Goal: Information Seeking & Learning: Find specific fact

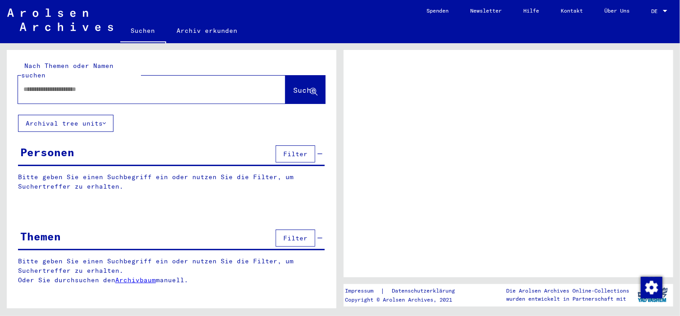
type input "**********"
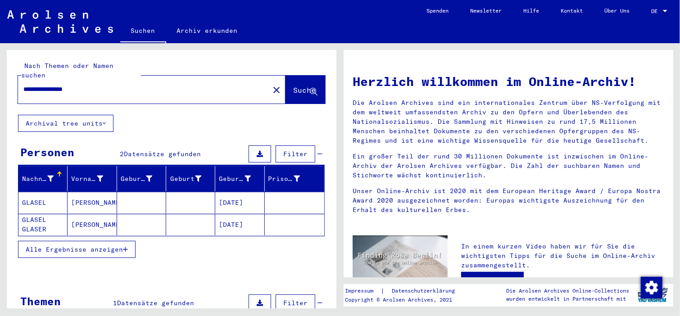
click at [31, 216] on mat-cell "GLASEL GLASER" at bounding box center [42, 225] width 49 height 22
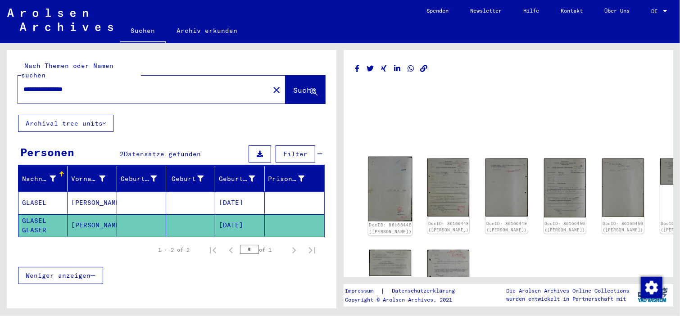
click at [392, 176] on img at bounding box center [390, 189] width 44 height 64
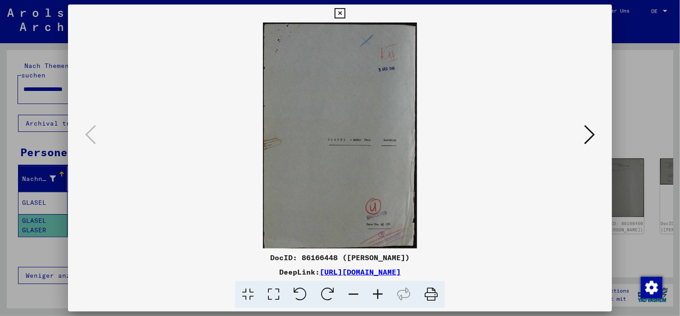
click at [596, 133] on button at bounding box center [589, 135] width 16 height 26
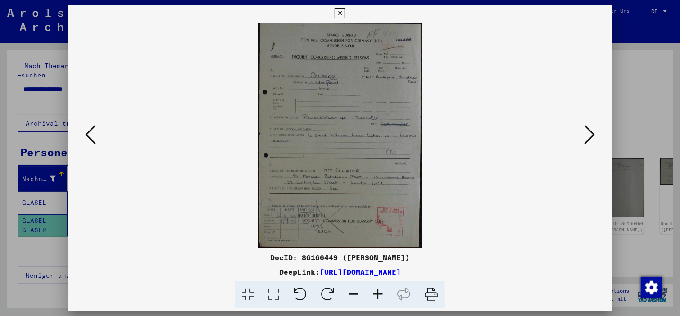
click at [591, 135] on icon at bounding box center [589, 135] width 11 height 22
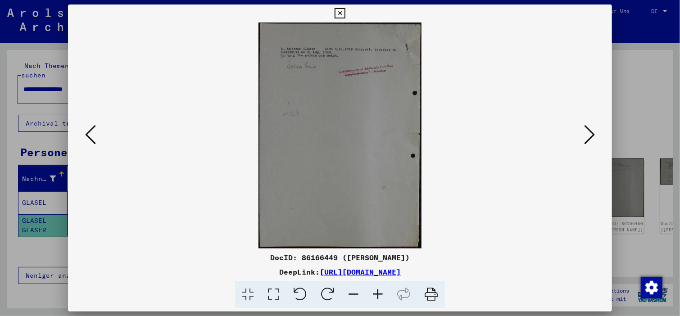
click at [591, 135] on icon at bounding box center [589, 135] width 11 height 22
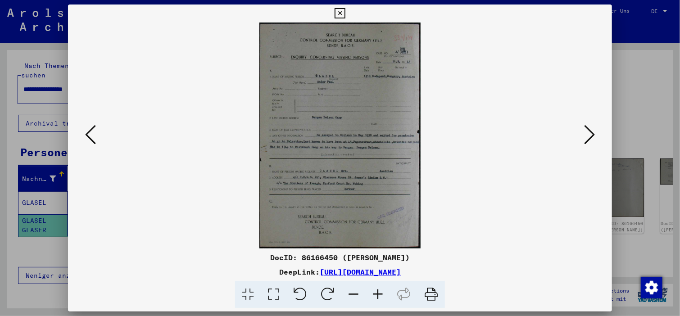
click at [591, 135] on icon at bounding box center [589, 135] width 11 height 22
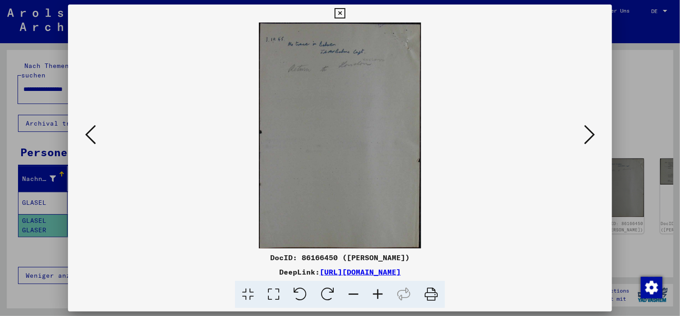
click at [591, 135] on icon at bounding box center [589, 135] width 11 height 22
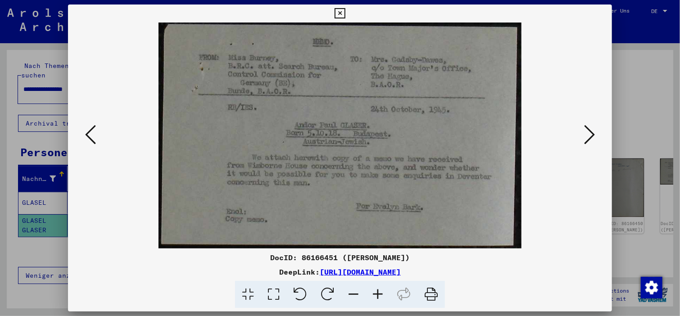
click at [593, 134] on icon at bounding box center [589, 135] width 11 height 22
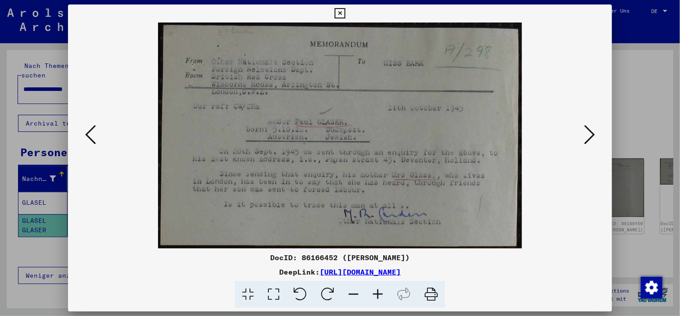
click at [593, 134] on icon at bounding box center [589, 135] width 11 height 22
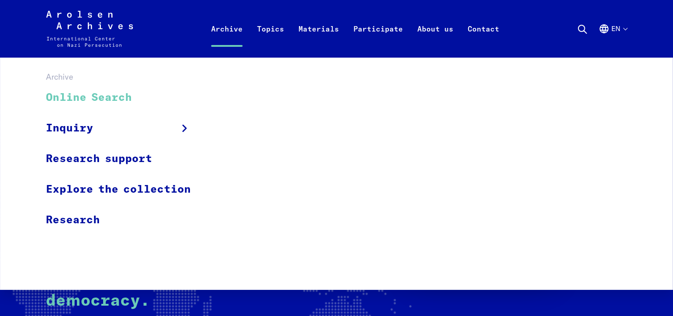
click at [115, 95] on link "Online Search" at bounding box center [124, 98] width 157 height 30
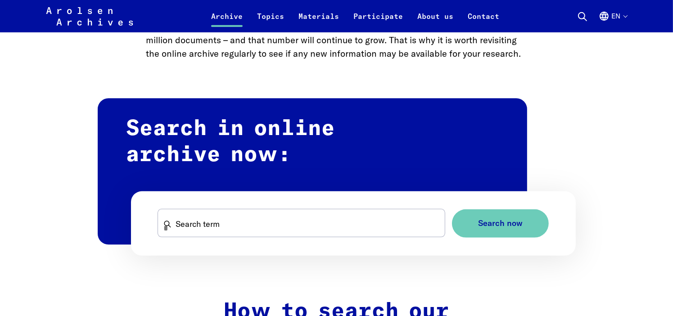
scroll to position [479, 0]
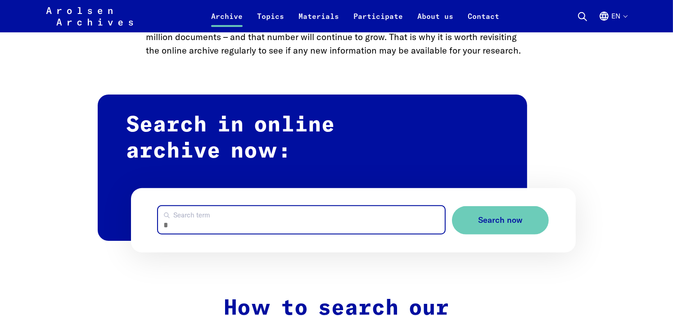
click at [188, 218] on input "Search term" at bounding box center [301, 219] width 287 height 27
type input "**********"
click at [452, 206] on button "Search now" at bounding box center [500, 220] width 97 height 28
